Goal: Information Seeking & Learning: Check status

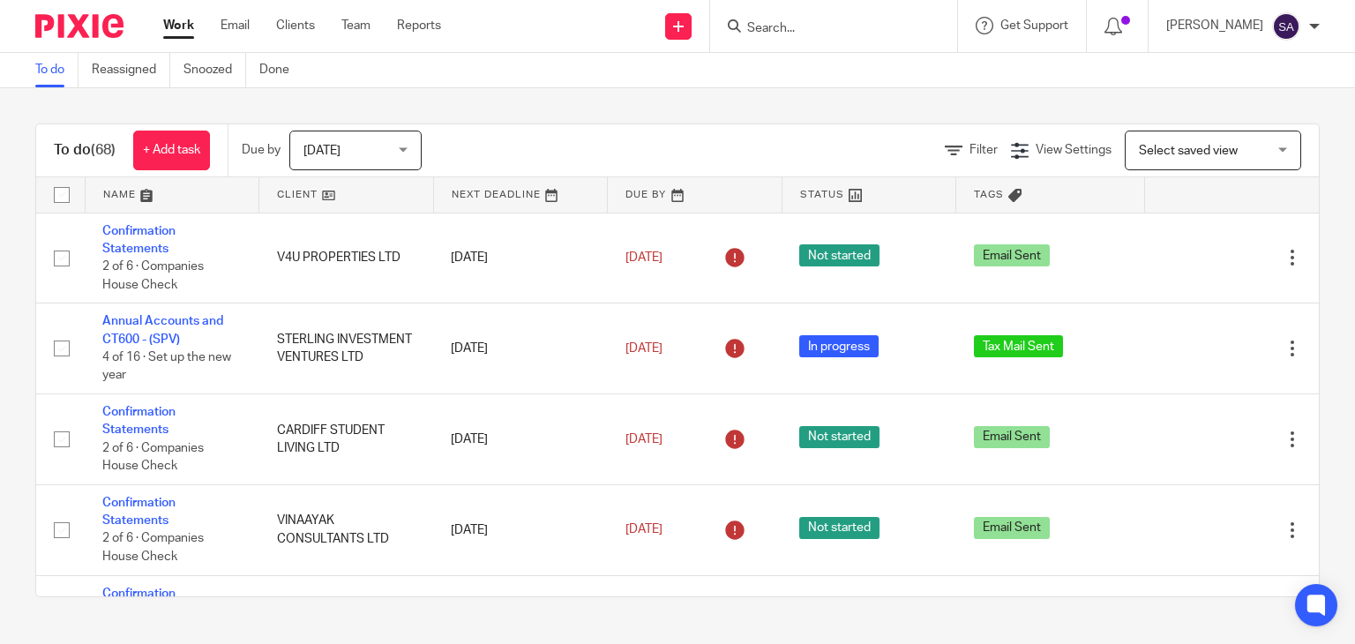
click at [784, 30] on input "Search" at bounding box center [824, 29] width 159 height 16
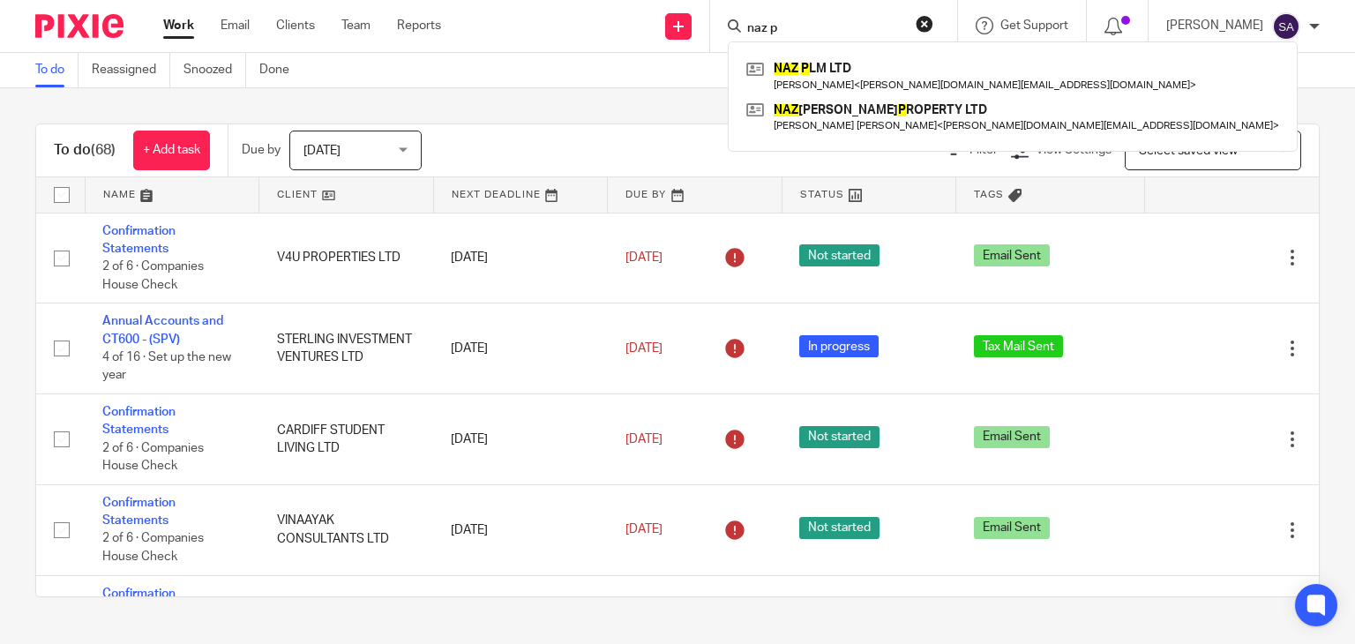
type input "naz p"
click at [924, 52] on div "NAZ P LM LTD Ashik Siddique < ashik.as@gmail.com > NAZ ASHIK P ROPERTY LTD Ashi…" at bounding box center [1013, 96] width 570 height 110
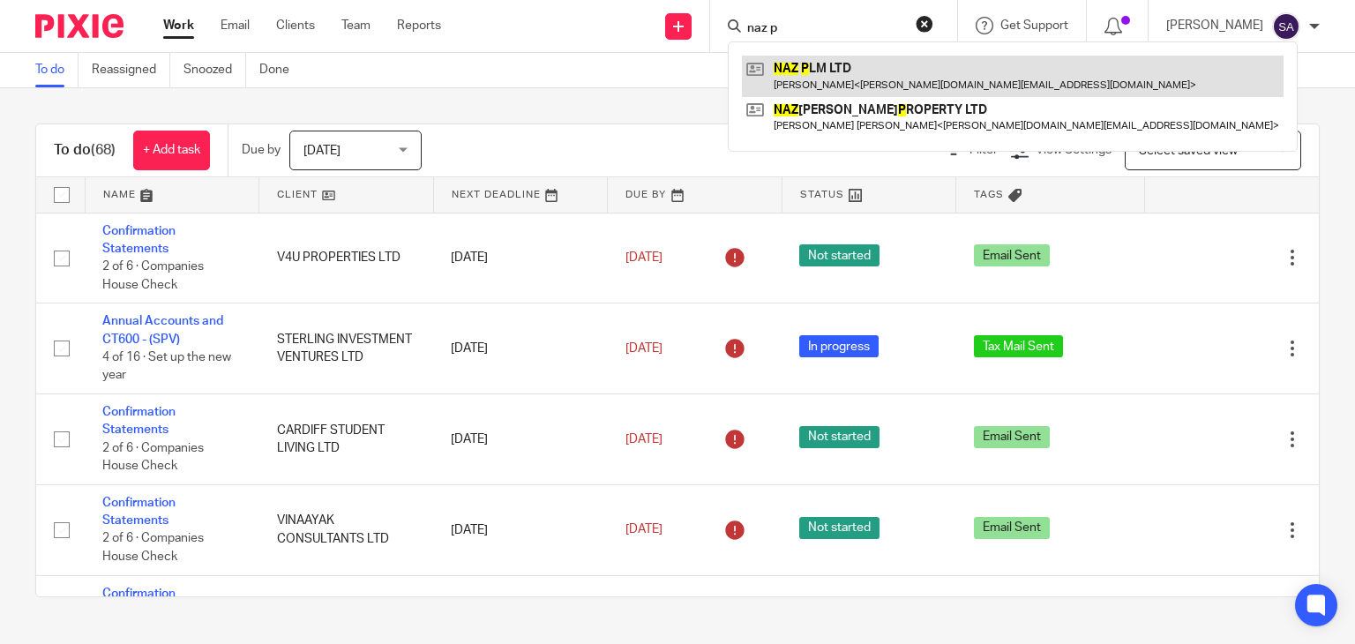
click at [917, 64] on link at bounding box center [1013, 76] width 542 height 41
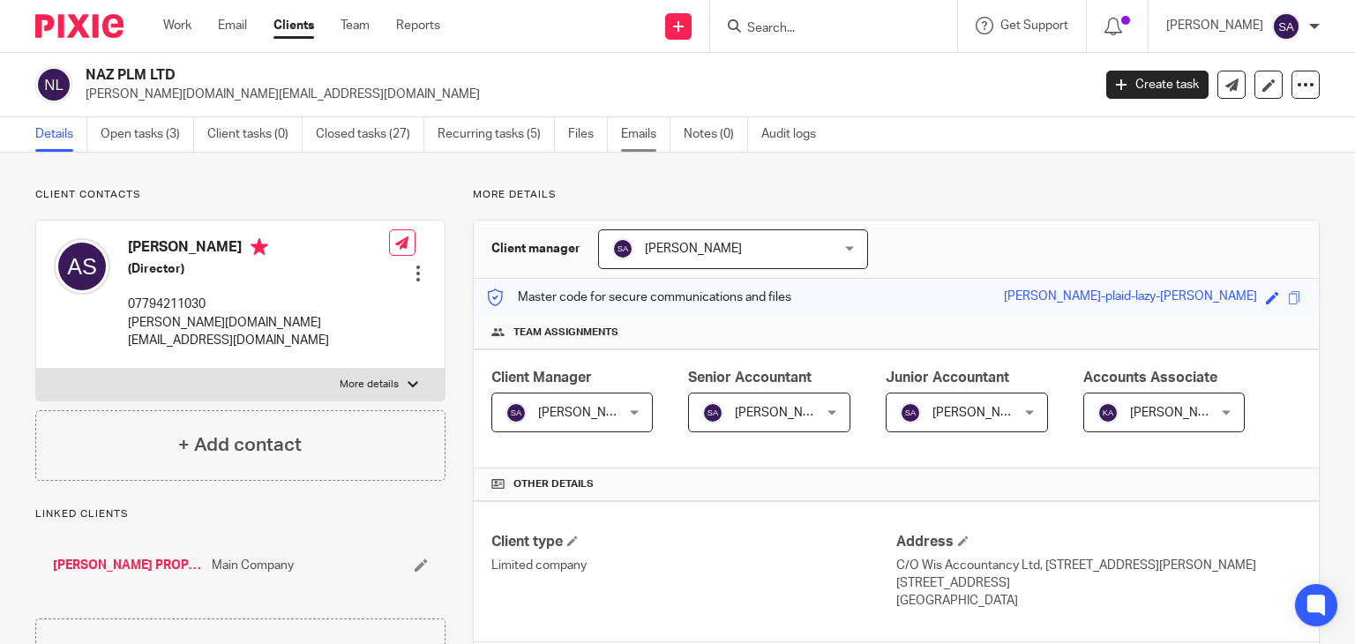
click at [665, 127] on link "Emails" at bounding box center [645, 134] width 49 height 34
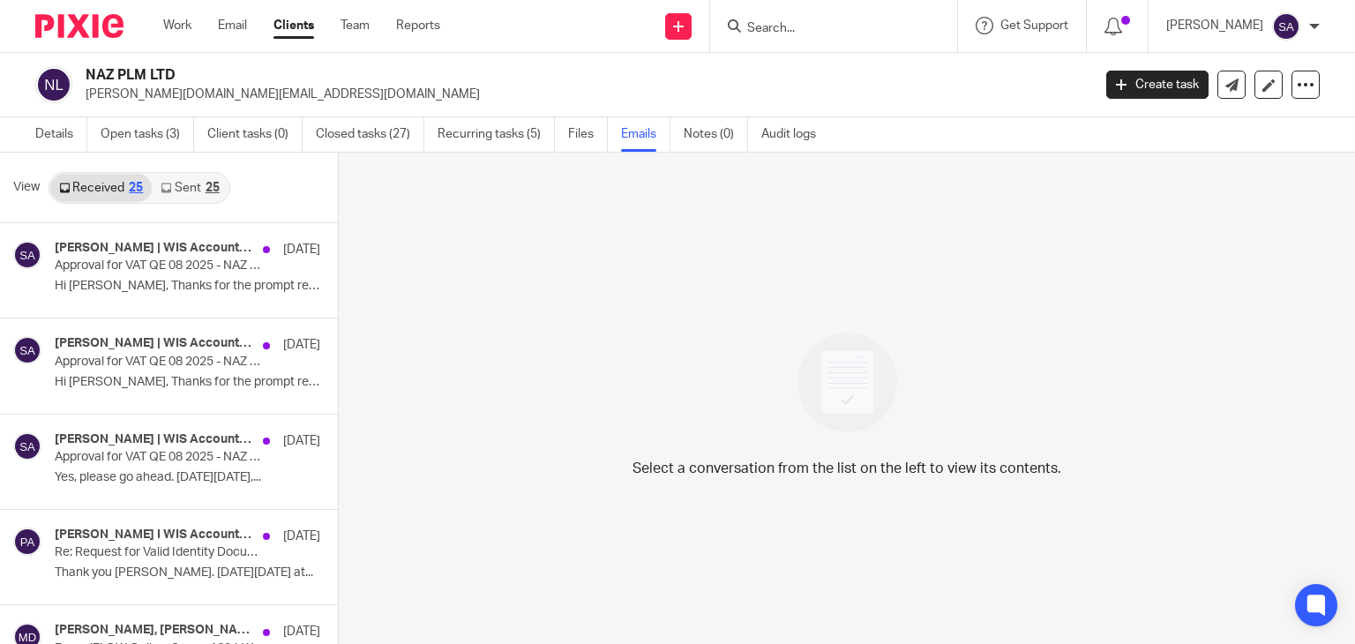
click at [188, 192] on link "Sent 25" at bounding box center [190, 188] width 76 height 28
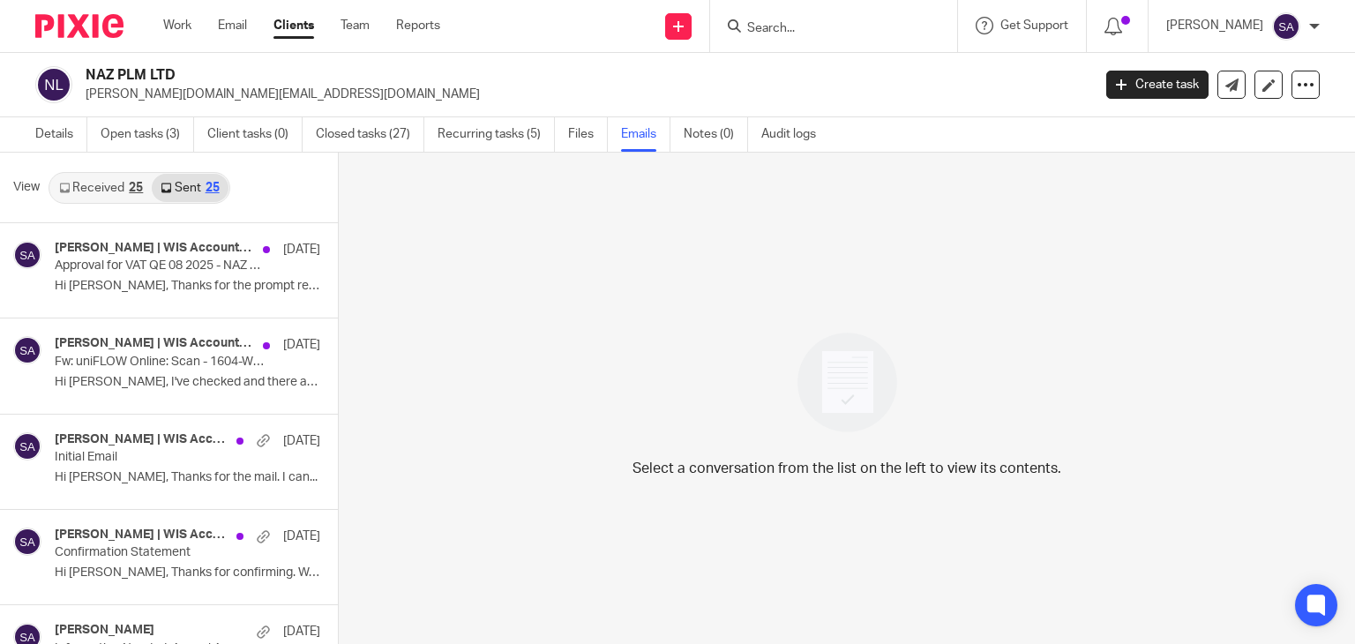
scroll to position [3, 0]
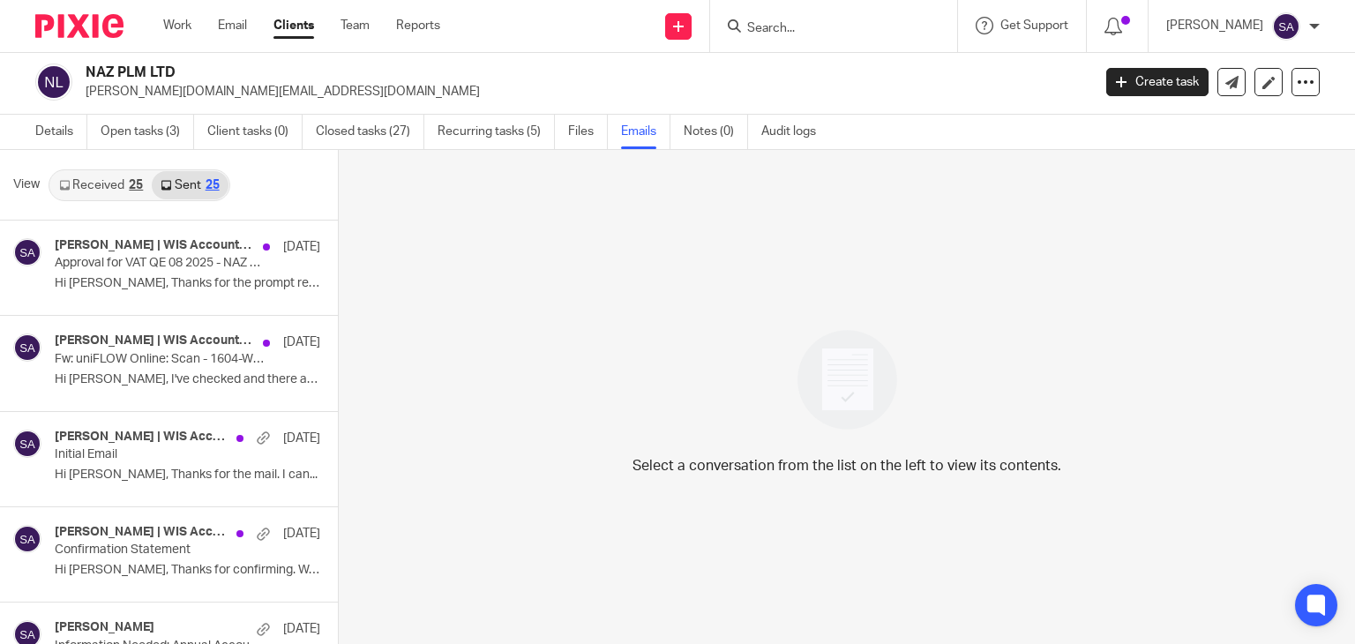
click at [85, 183] on link "Received 25" at bounding box center [100, 185] width 101 height 28
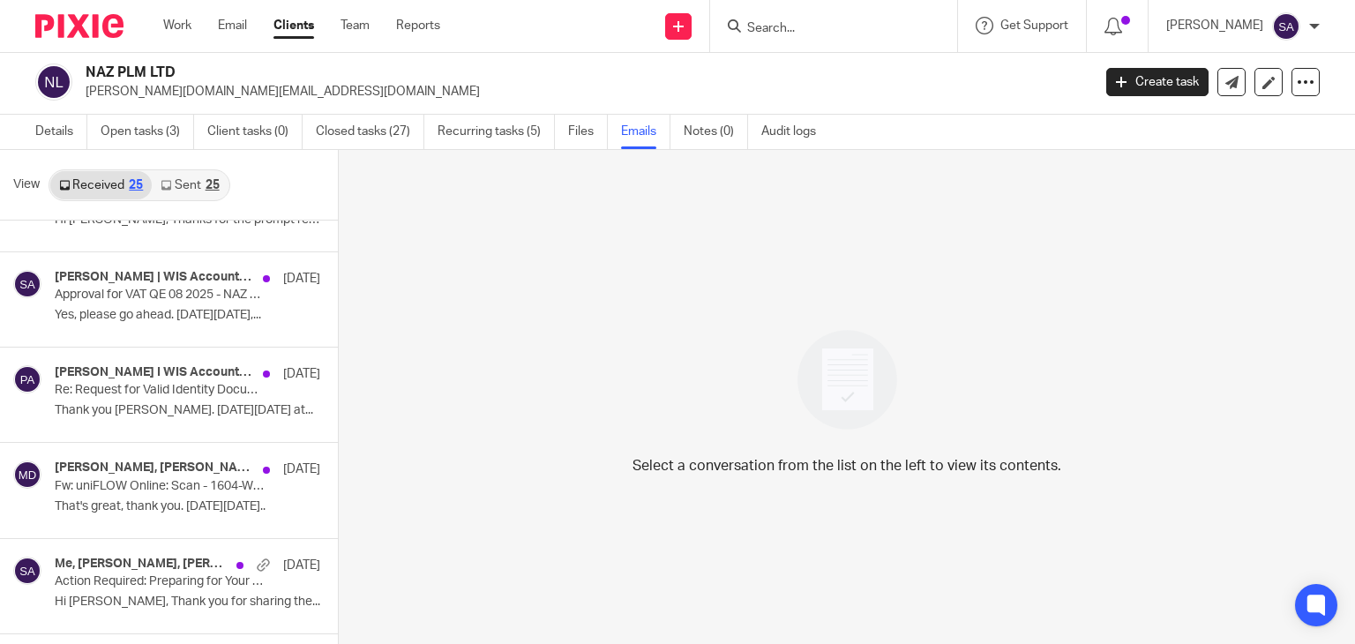
scroll to position [176, 0]
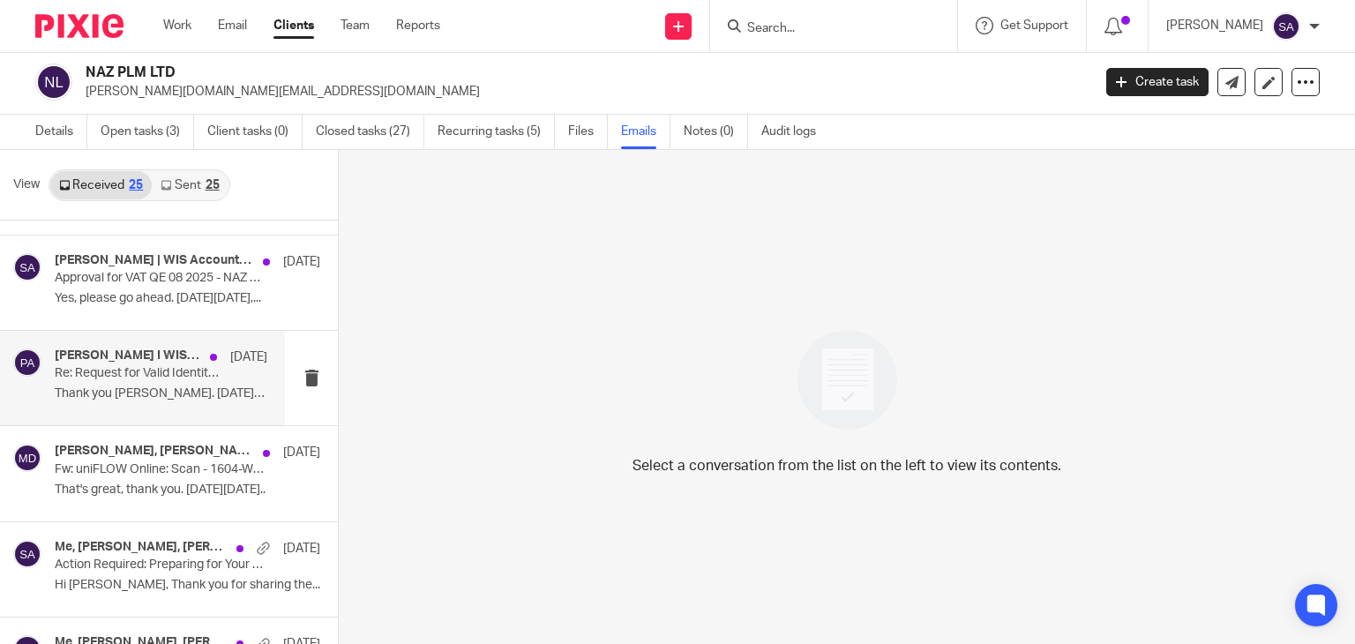
click at [158, 391] on p "Thank you Ashik. On Wed, 17 Sept 2025 at..." at bounding box center [161, 393] width 213 height 15
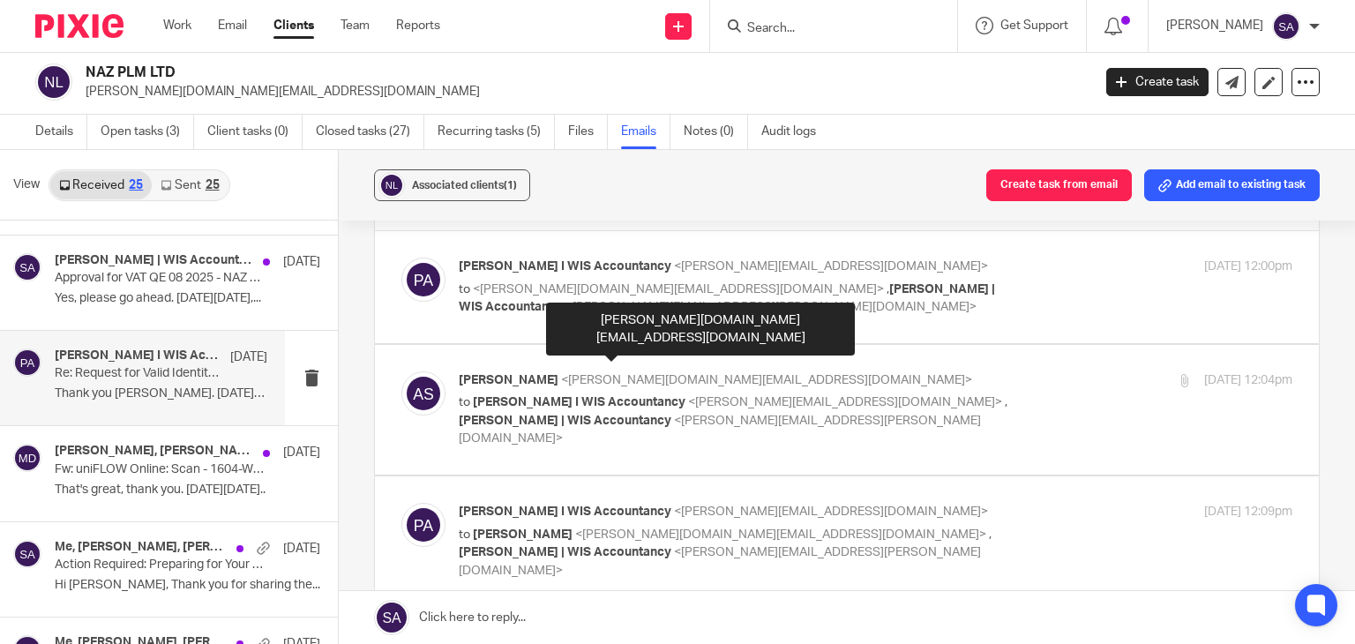
scroll to position [88, 0]
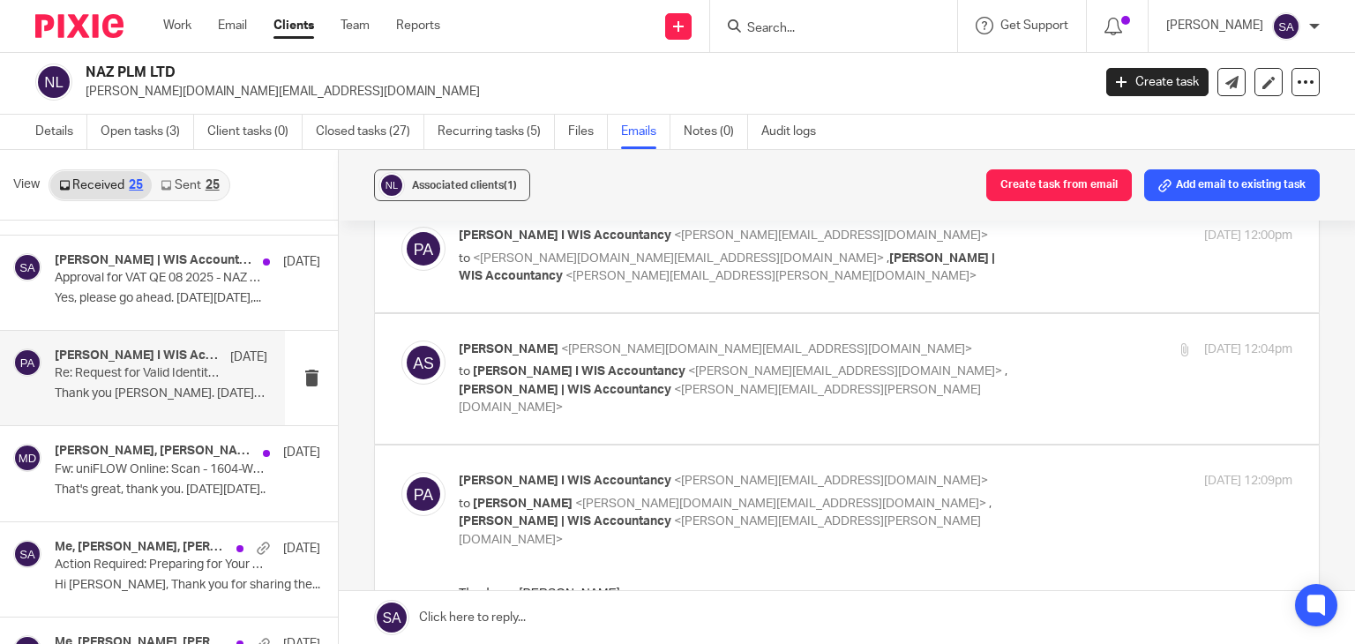
click at [409, 365] on img at bounding box center [423, 362] width 44 height 44
checkbox input "true"
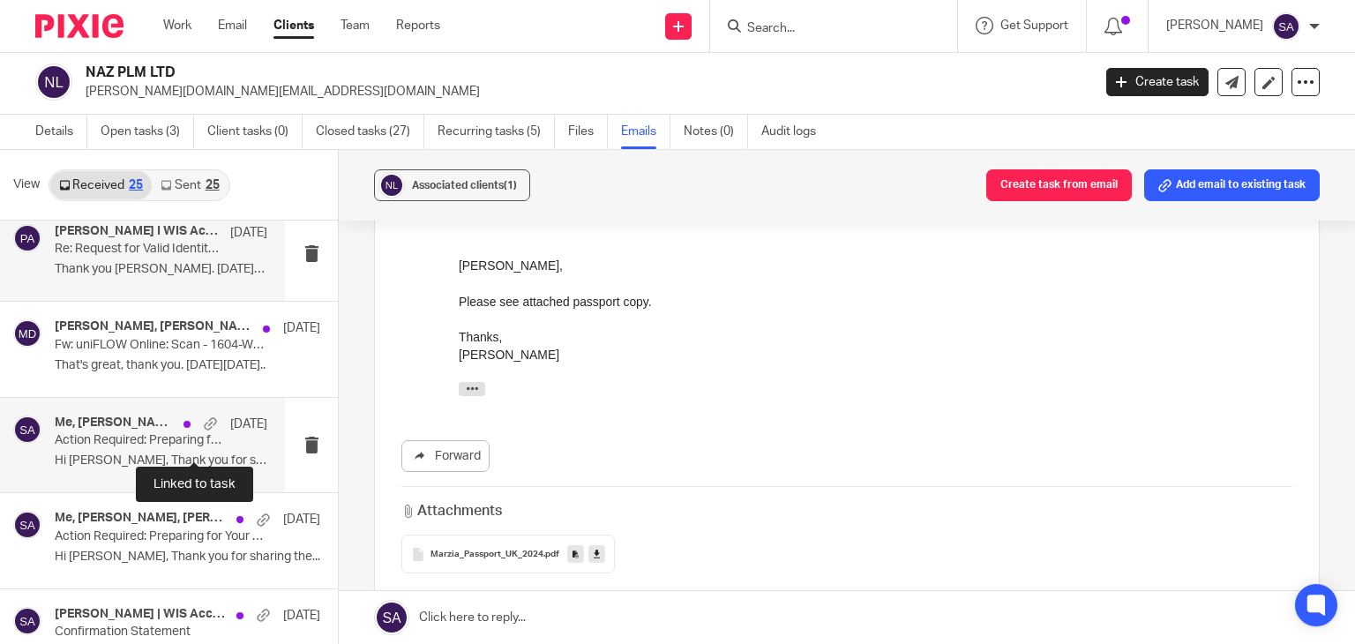
scroll to position [353, 0]
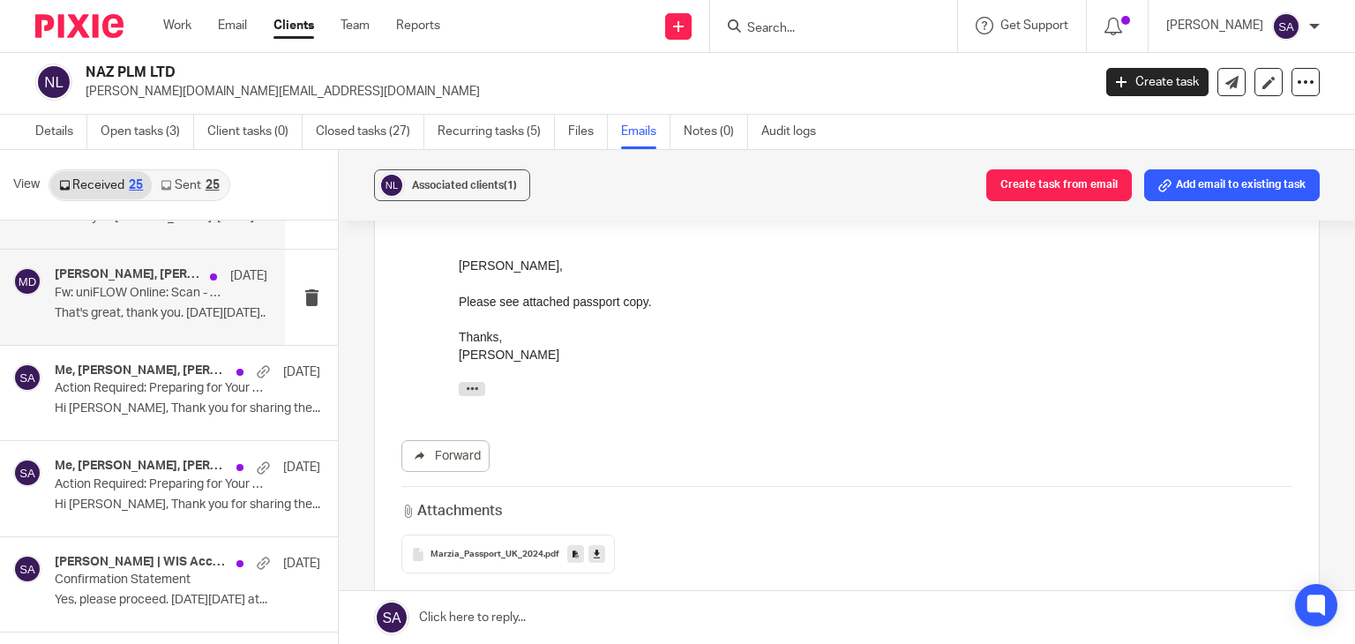
click at [144, 322] on div "Ashik Siddique, Shafiya Abdulla | WIS Accountancy, Meghan Dumphreys 17 Sep Fw: …" at bounding box center [161, 296] width 213 height 59
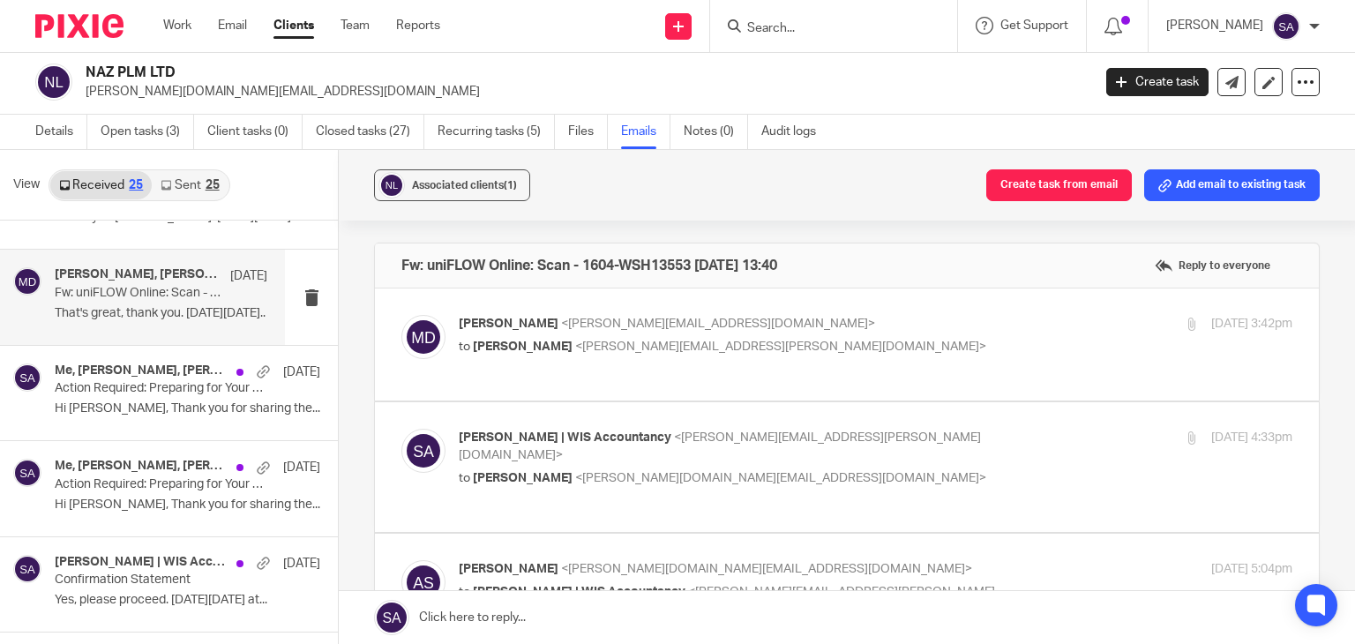
scroll to position [0, 0]
click at [422, 325] on img at bounding box center [423, 337] width 44 height 44
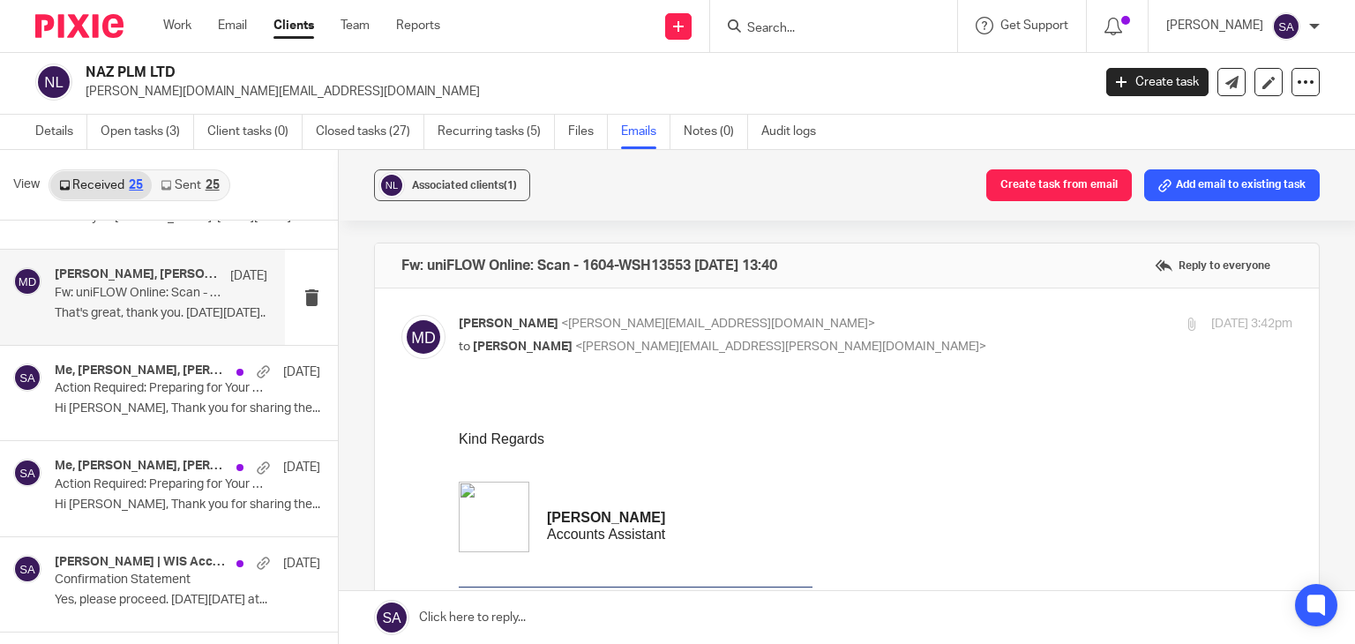
click at [412, 323] on img at bounding box center [423, 337] width 44 height 44
checkbox input "false"
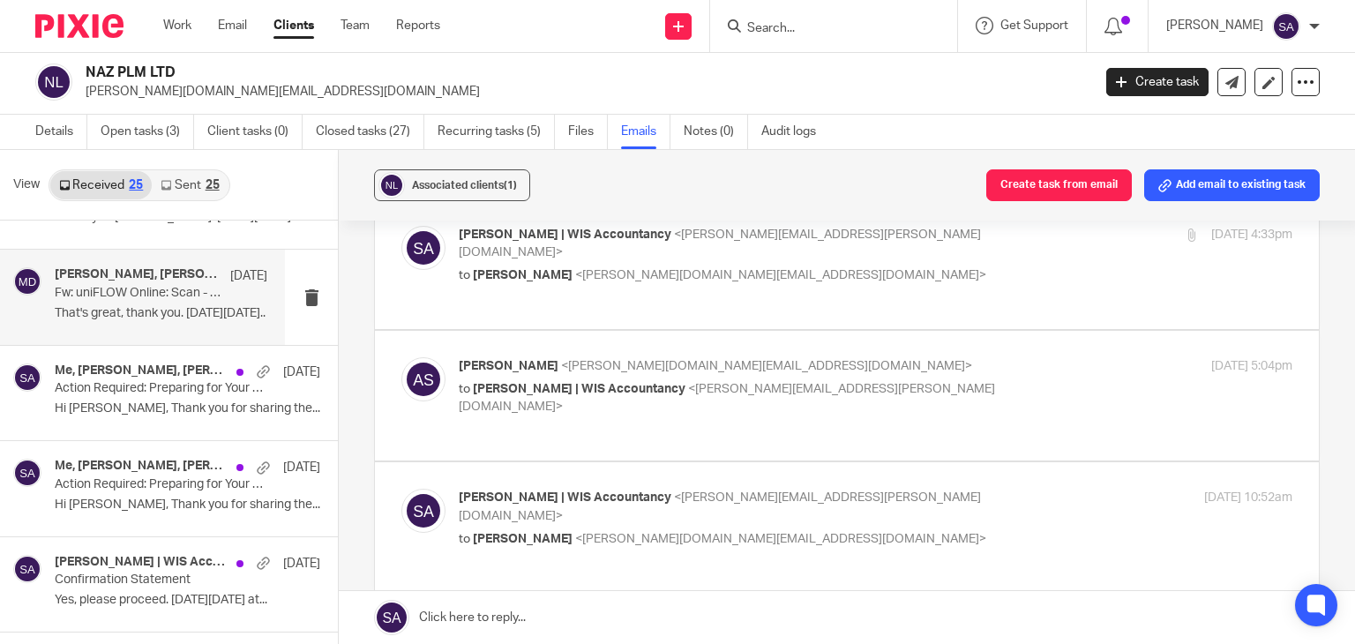
scroll to position [176, 0]
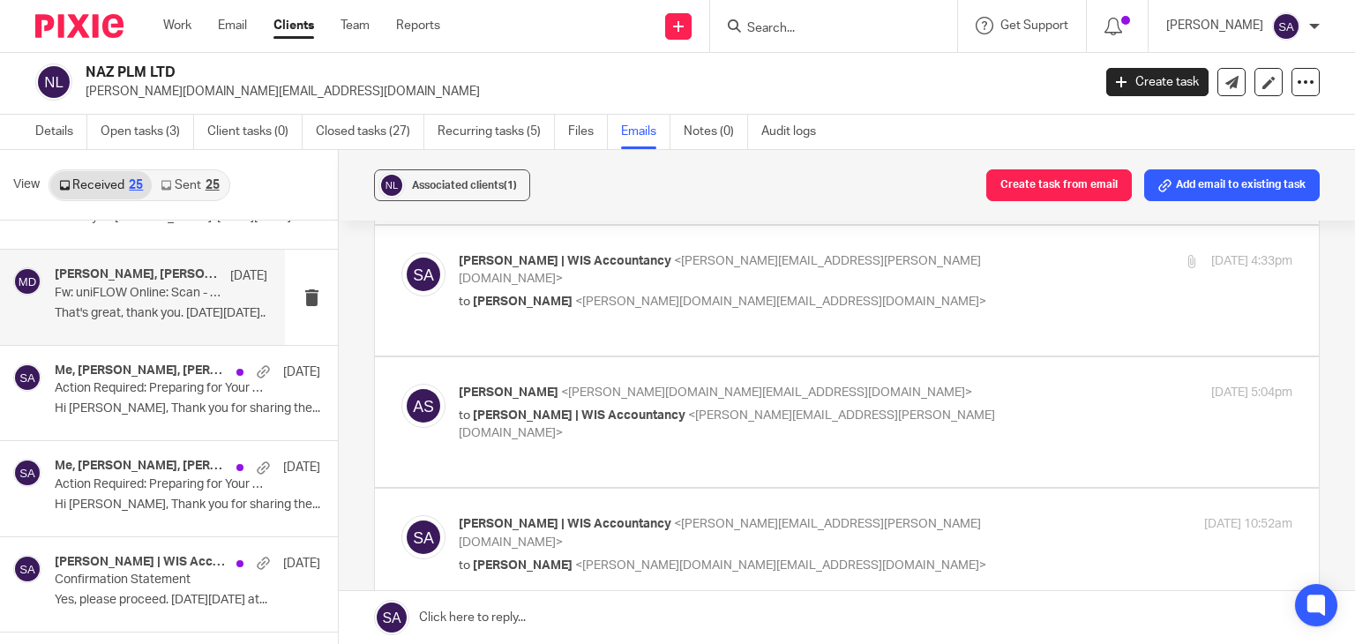
click at [419, 280] on img at bounding box center [423, 274] width 44 height 44
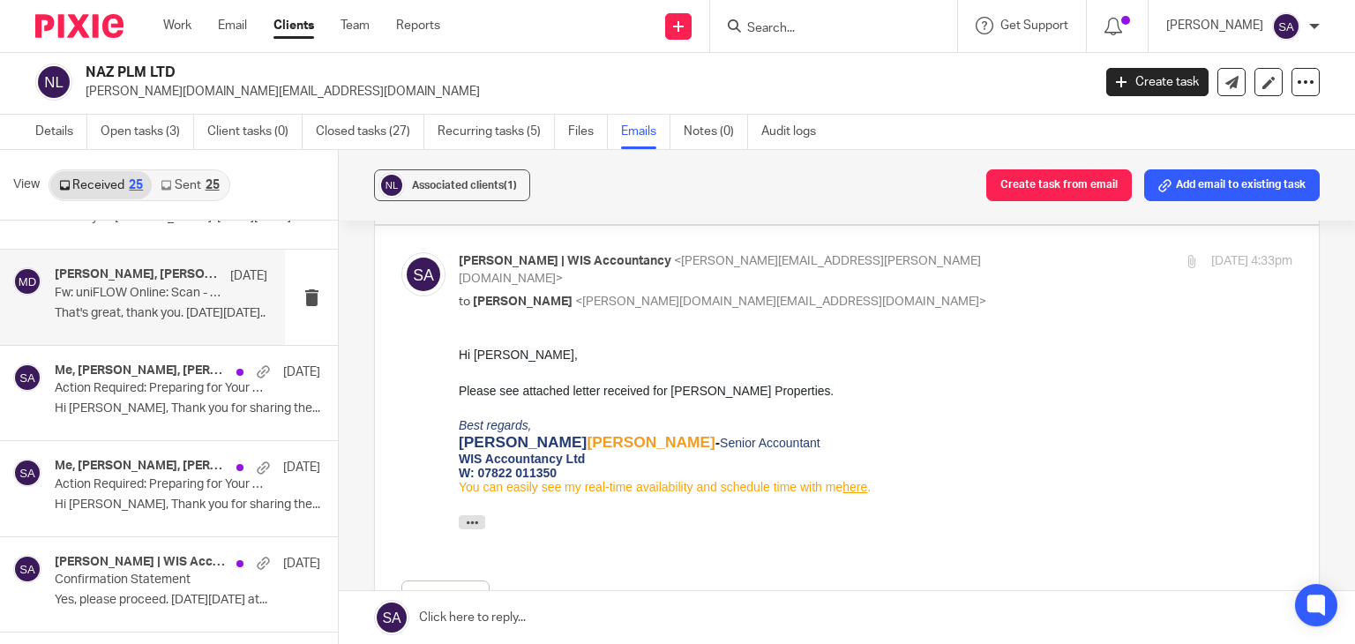
scroll to position [0, 0]
click at [419, 280] on img at bounding box center [423, 274] width 44 height 44
checkbox input "false"
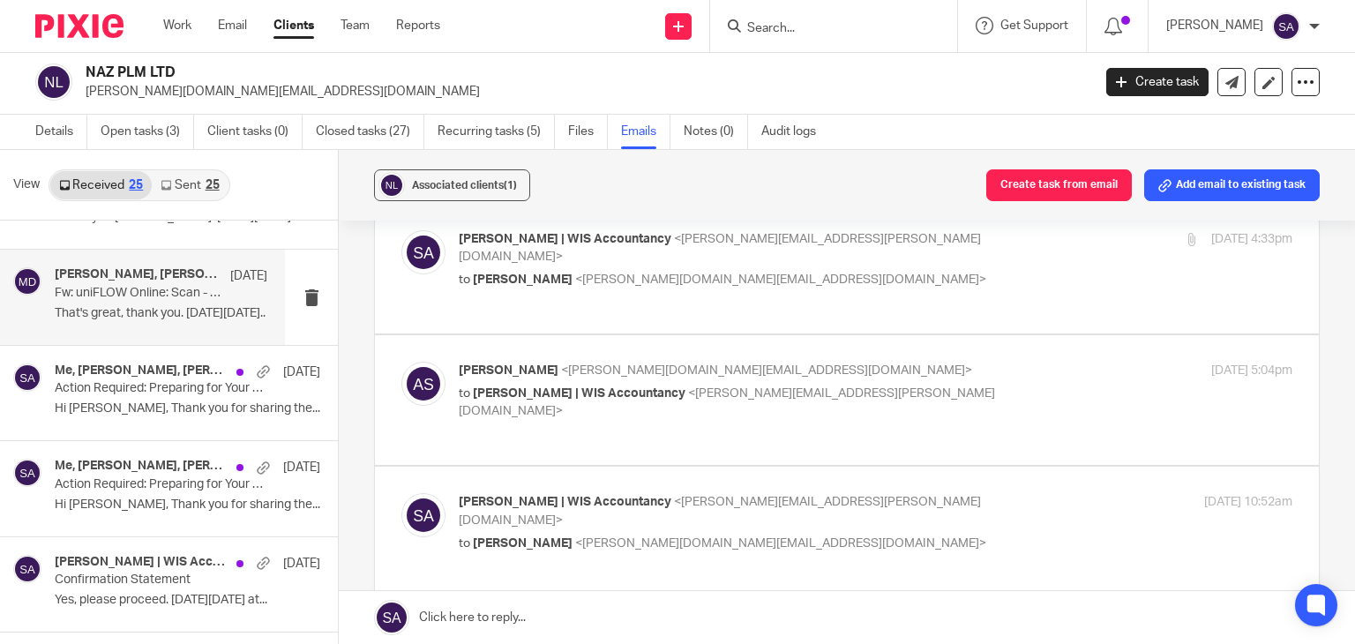
scroll to position [265, 0]
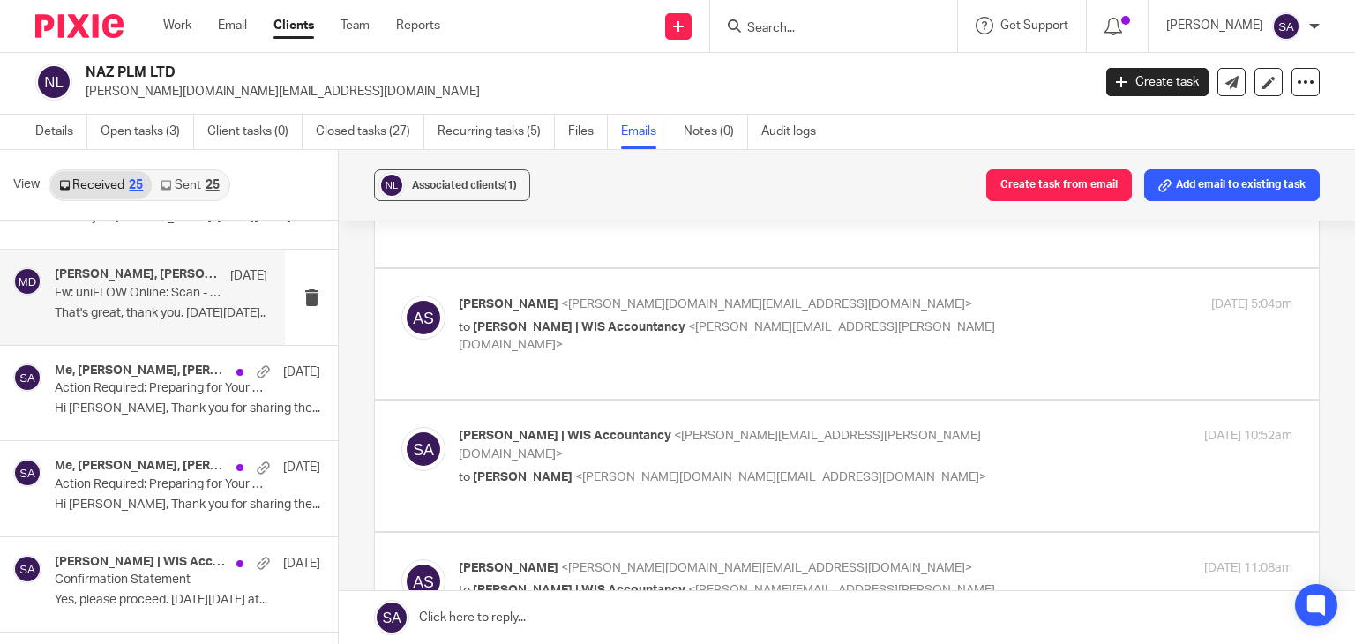
click at [417, 301] on img at bounding box center [423, 317] width 44 height 44
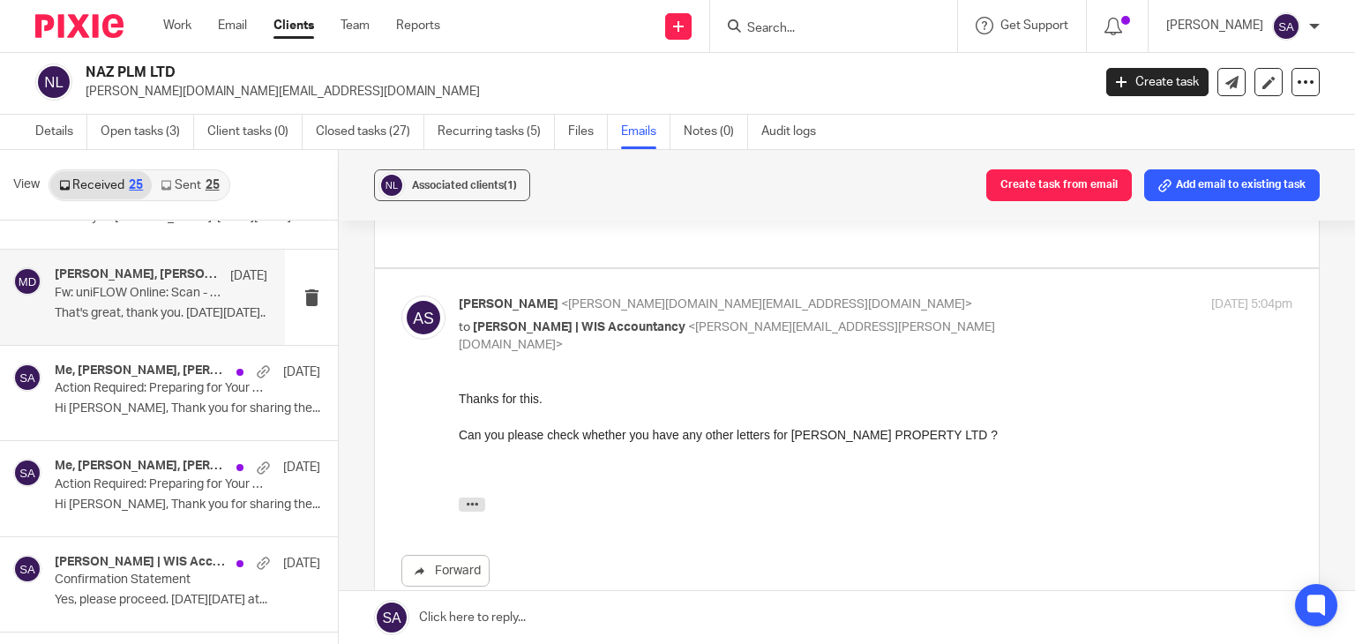
scroll to position [0, 0]
click at [416, 296] on img at bounding box center [423, 317] width 44 height 44
checkbox input "false"
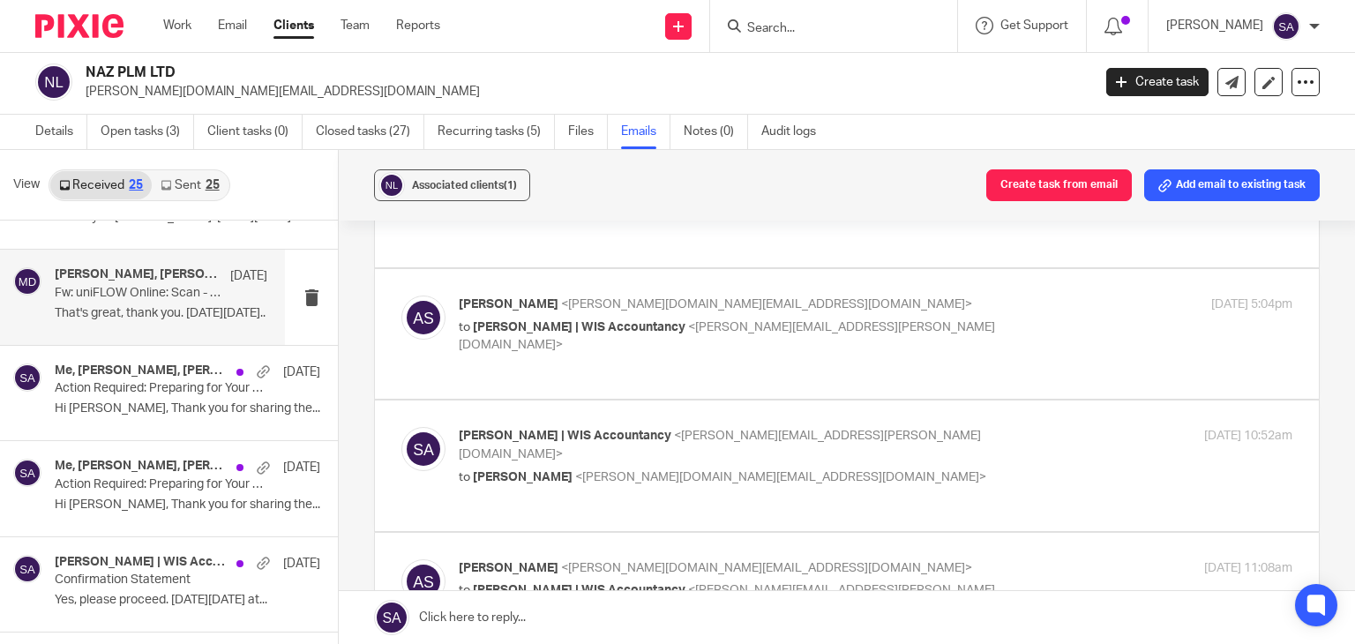
click at [422, 427] on img at bounding box center [423, 449] width 44 height 44
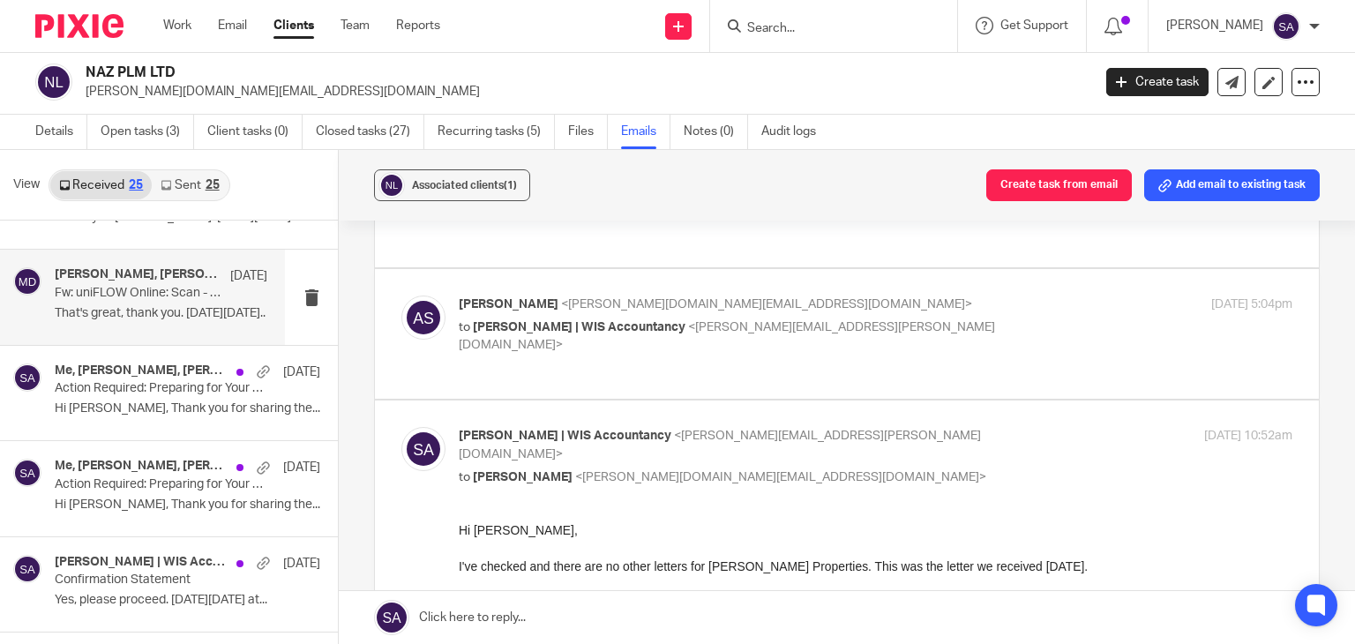
click at [422, 427] on img at bounding box center [423, 449] width 44 height 44
checkbox input "false"
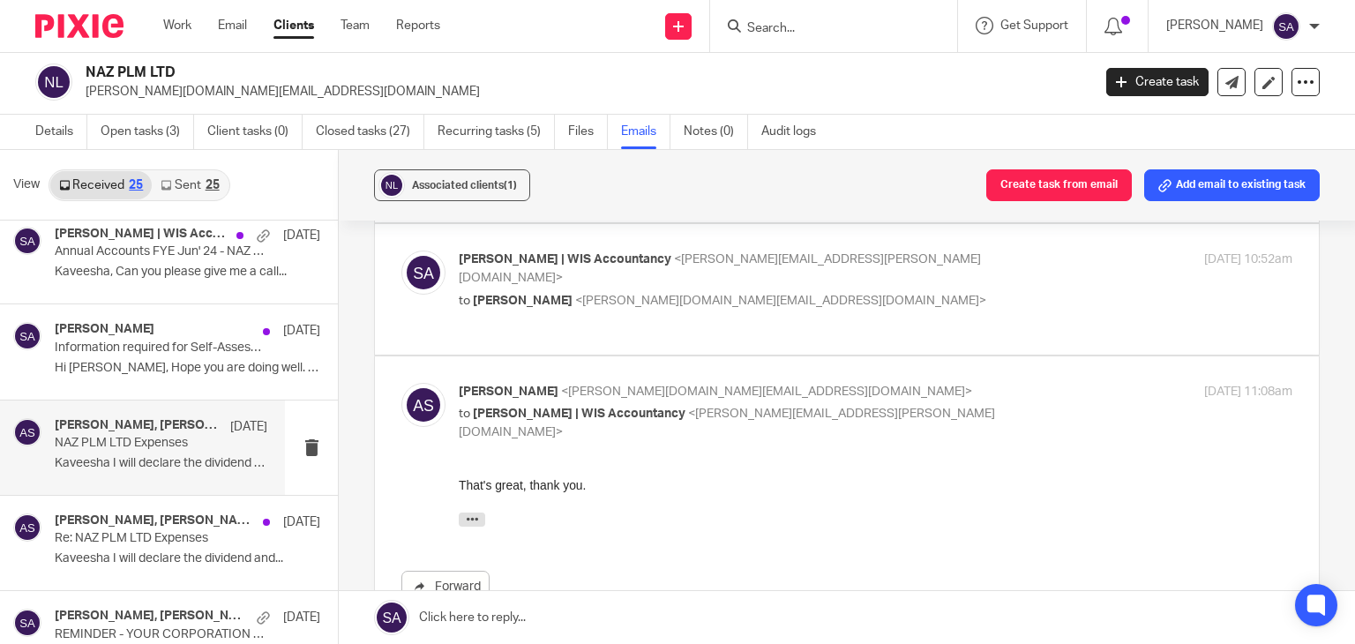
scroll to position [1323, 0]
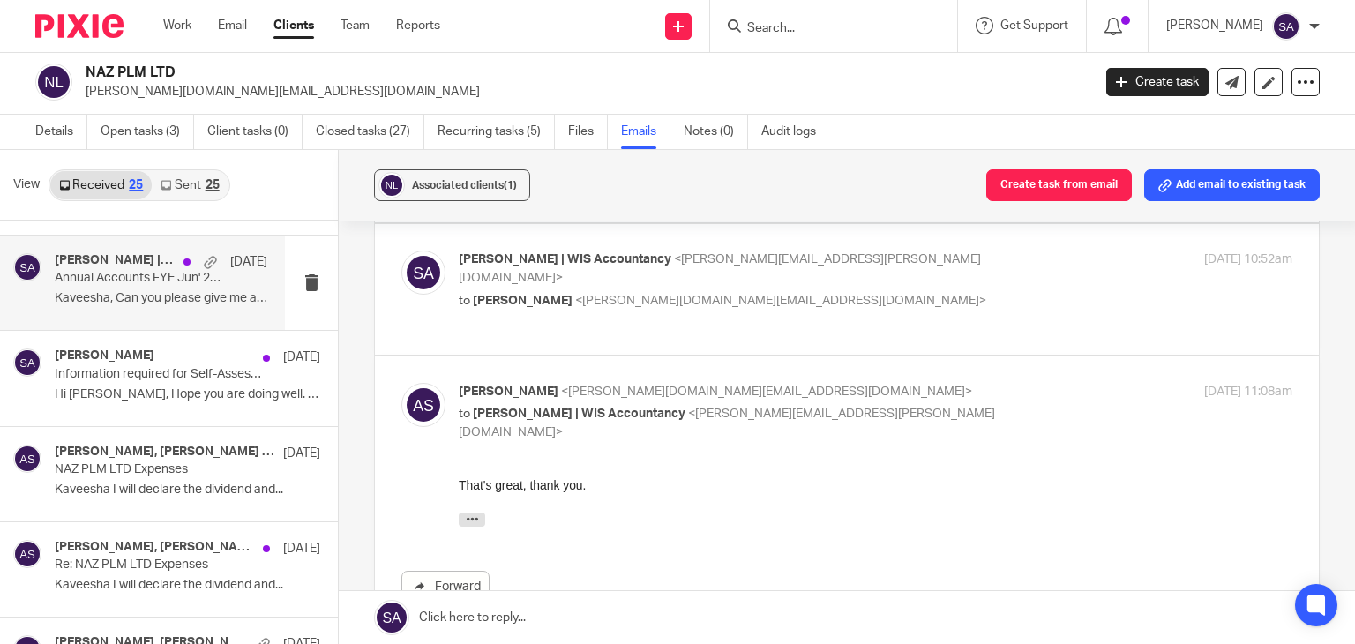
click at [163, 310] on div "Kaveesha Aththanayake | WIS Accountancy, Ashik Siddique, Shafiya Abdulla 28 Jul…" at bounding box center [142, 282] width 285 height 94
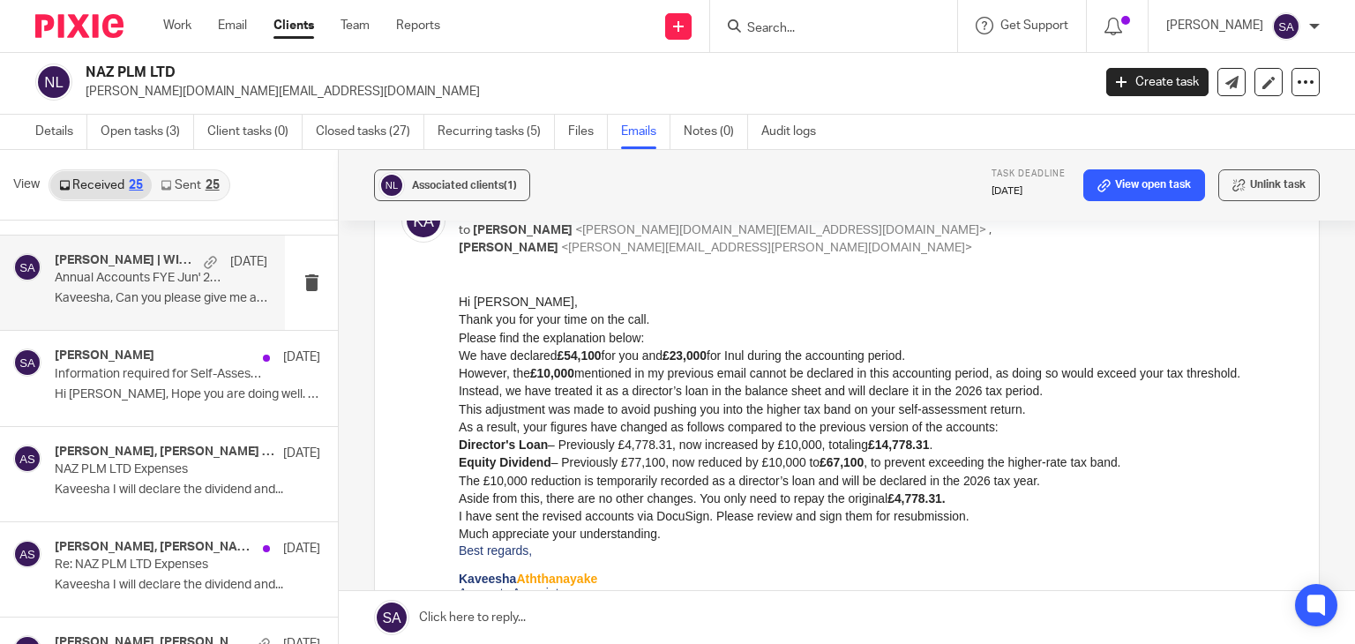
scroll to position [430, 0]
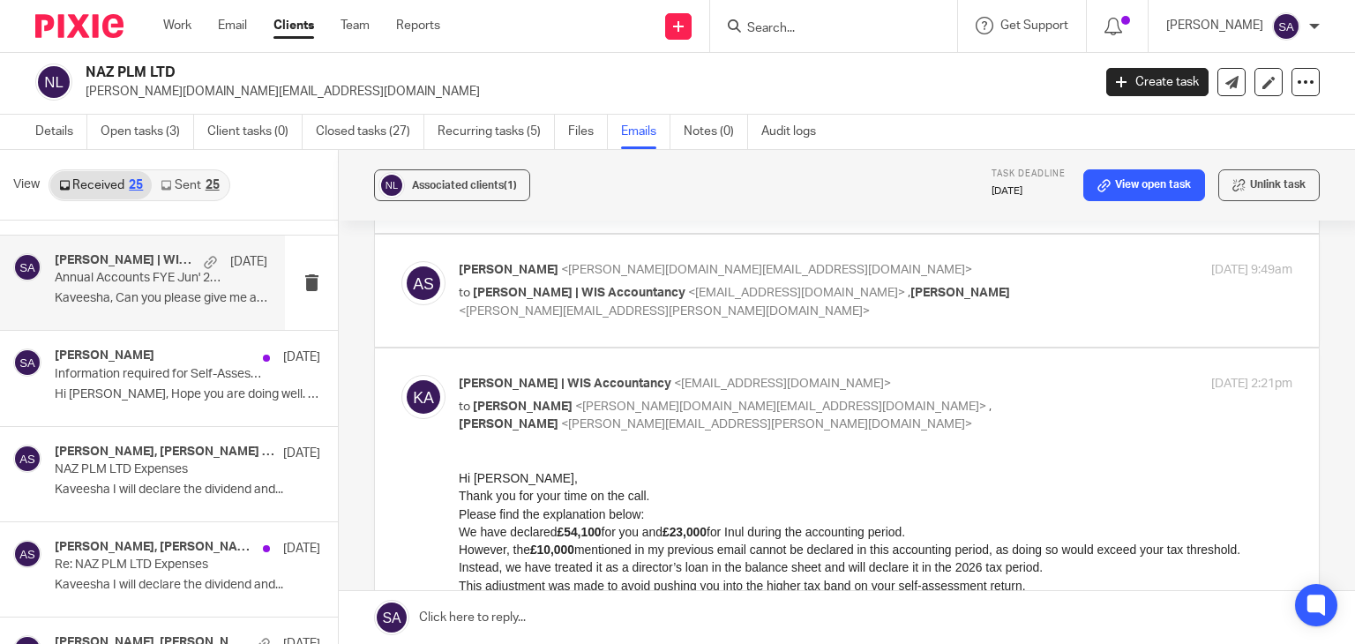
click at [430, 269] on img at bounding box center [423, 283] width 44 height 44
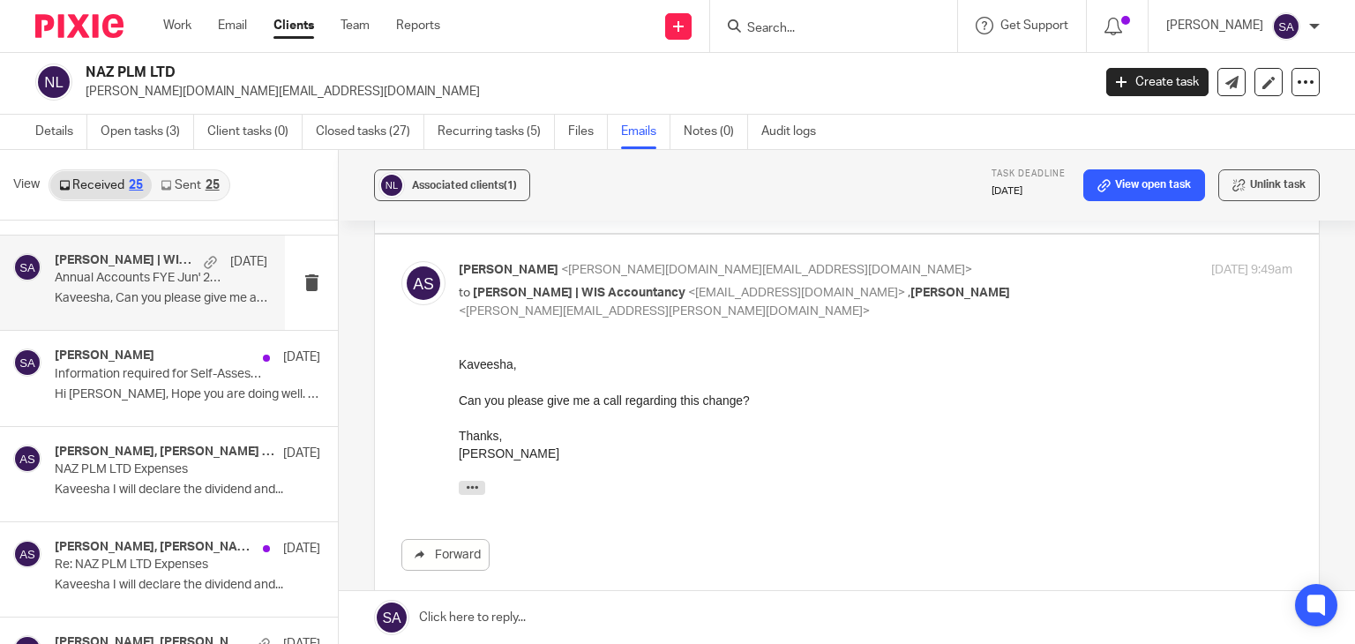
scroll to position [0, 0]
click at [431, 269] on img at bounding box center [423, 283] width 44 height 44
checkbox input "false"
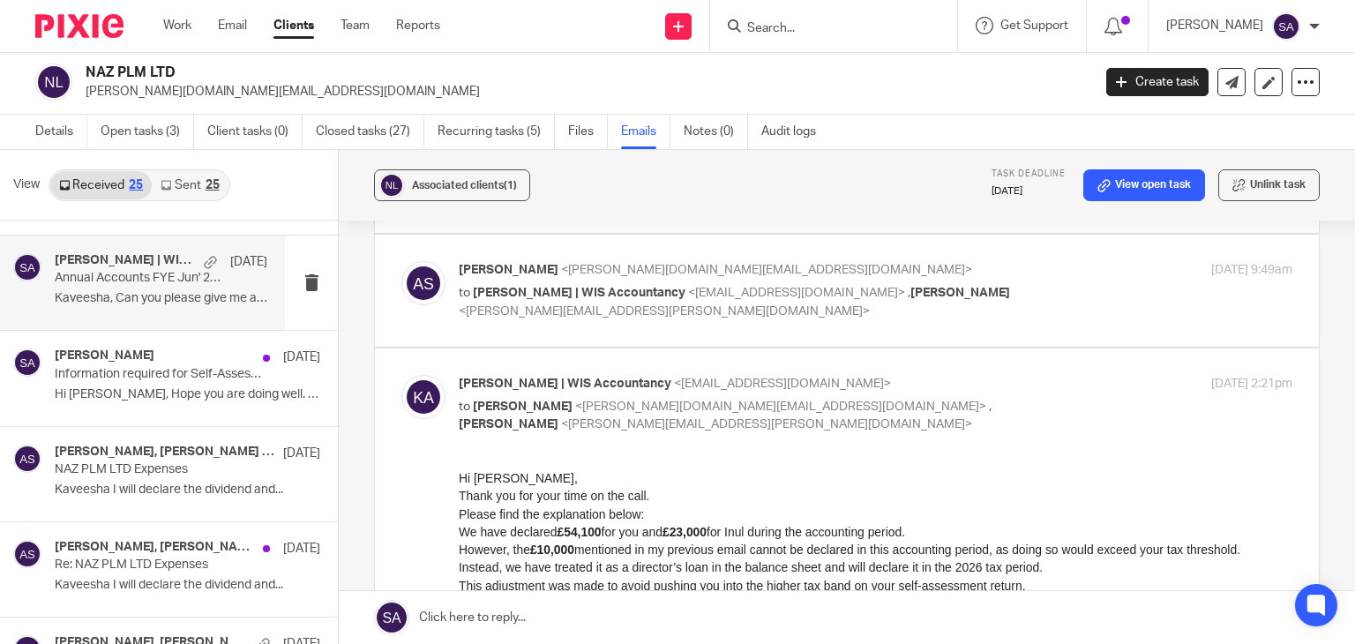
scroll to position [342, 0]
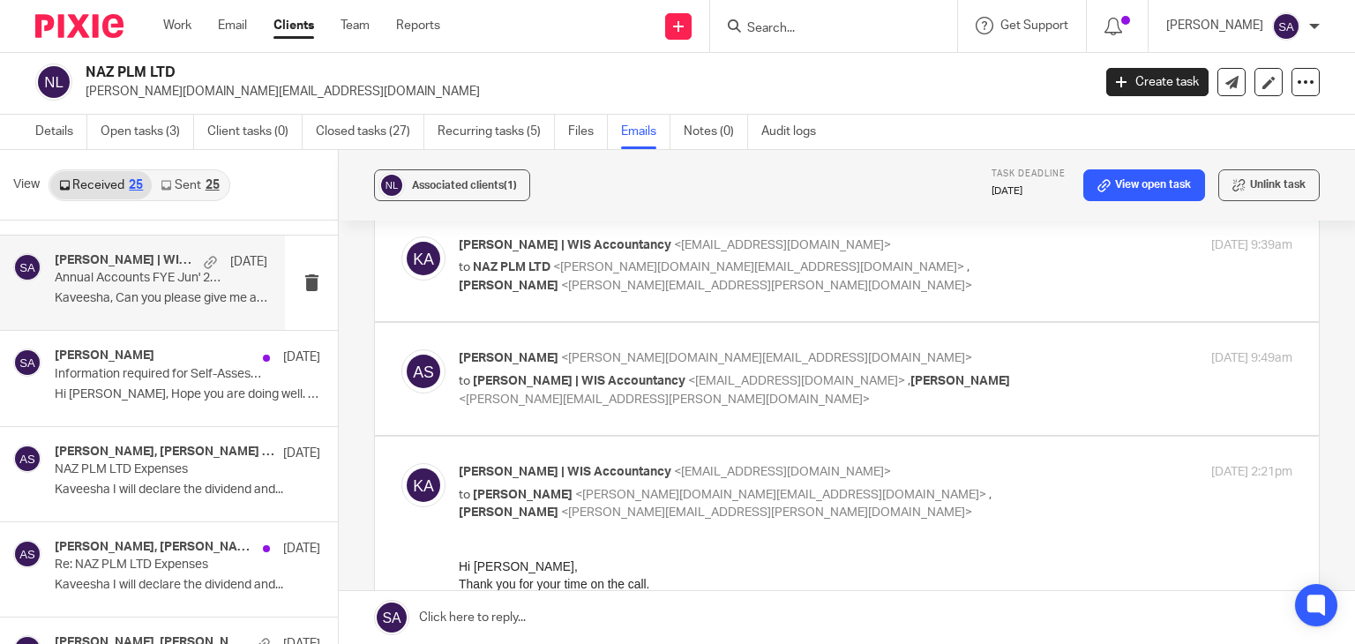
click at [417, 236] on img at bounding box center [423, 258] width 44 height 44
checkbox input "true"
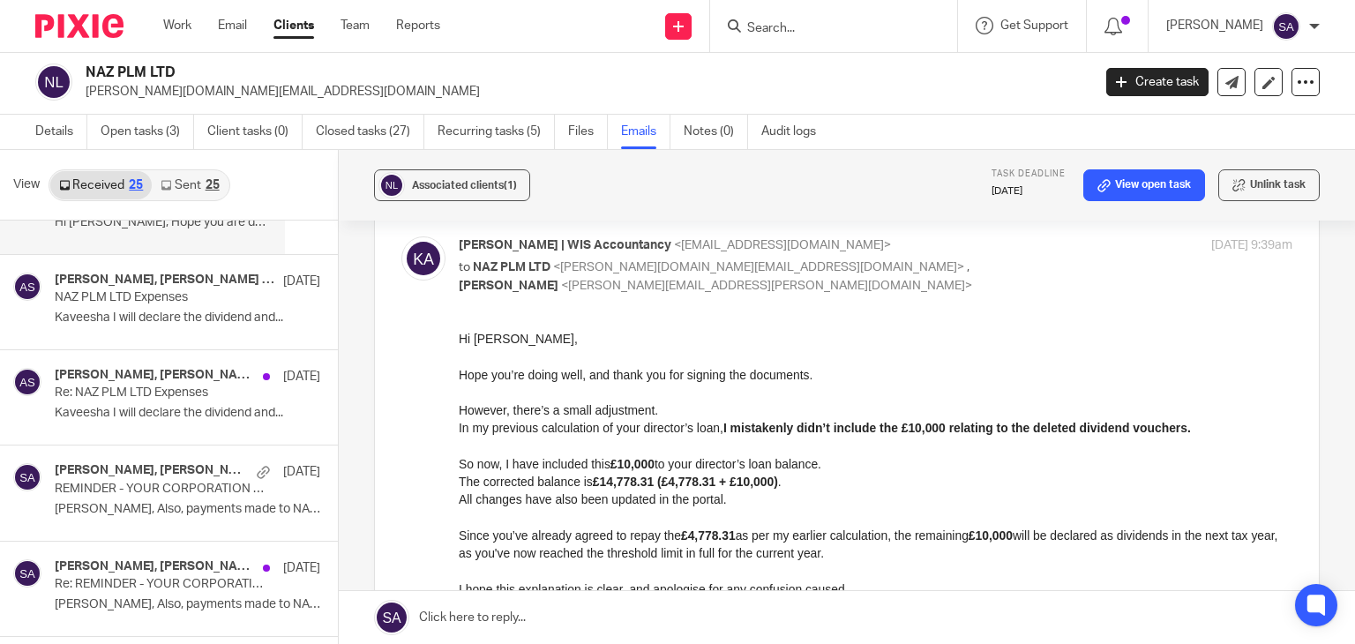
scroll to position [0, 0]
